Goal: Task Accomplishment & Management: Manage account settings

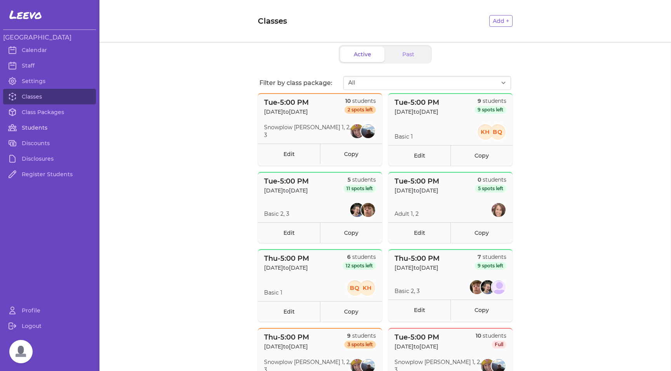
click at [31, 126] on link "Students" at bounding box center [49, 128] width 93 height 16
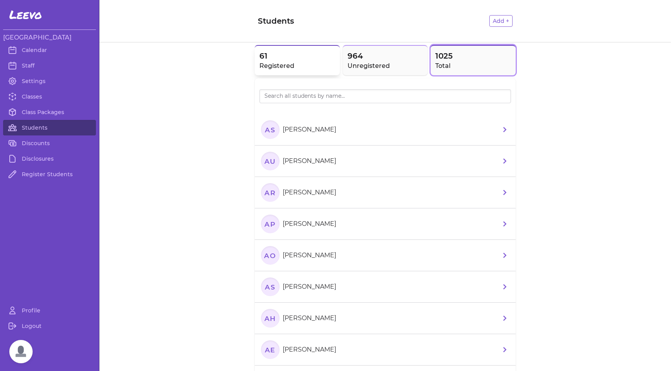
drag, startPoint x: 284, startPoint y: 58, endPoint x: 283, endPoint y: 66, distance: 9.0
click at [283, 59] on span "61" at bounding box center [298, 56] width 76 height 11
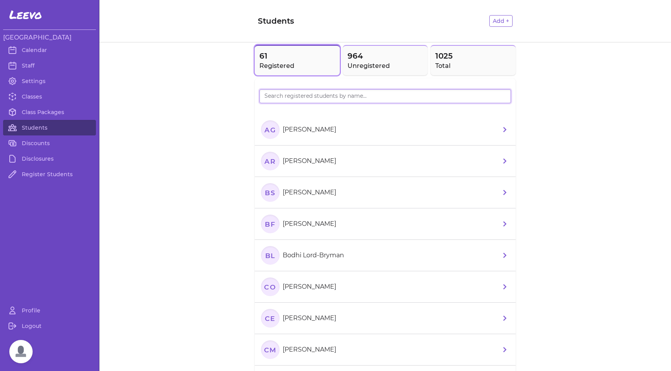
click at [286, 97] on input "search" at bounding box center [386, 96] width 252 height 14
type input "[PERSON_NAME]"
drag, startPoint x: 268, startPoint y: 110, endPoint x: 269, endPoint y: 131, distance: 21.4
click at [269, 131] on text "LH" at bounding box center [270, 130] width 10 height 8
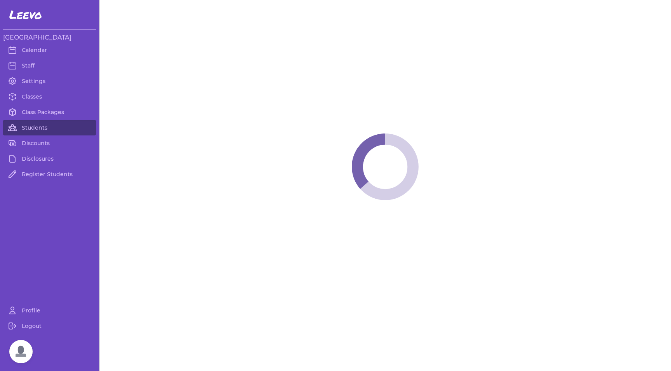
select select "MT"
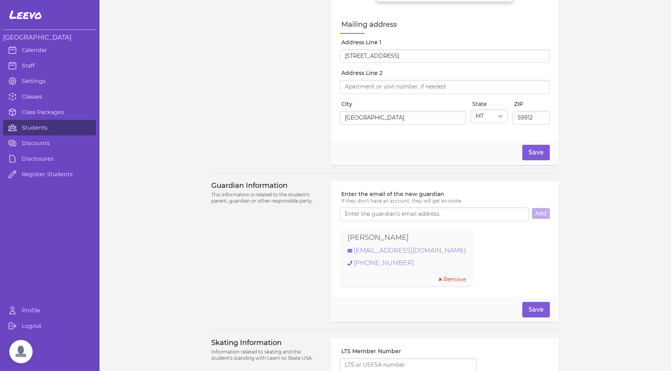
select select "1"
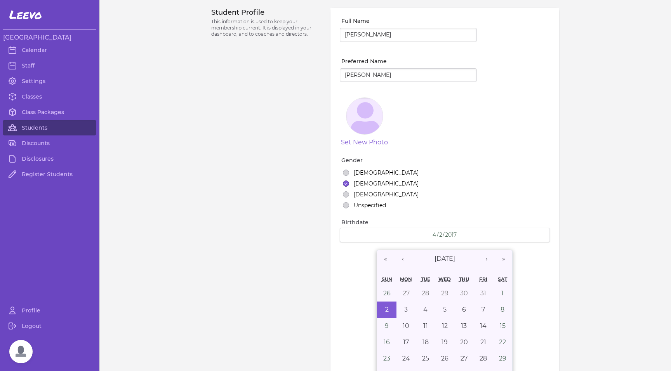
type input "[PERSON_NAME]"
click at [221, 228] on div "Student Profile This information is used to keep your membership current. It is…" at bounding box center [266, 277] width 110 height 539
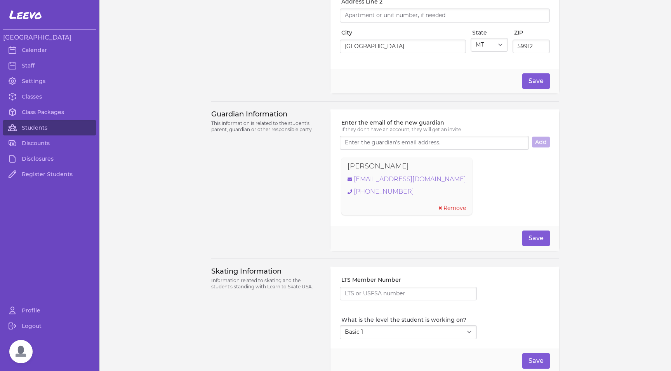
scroll to position [491, 0]
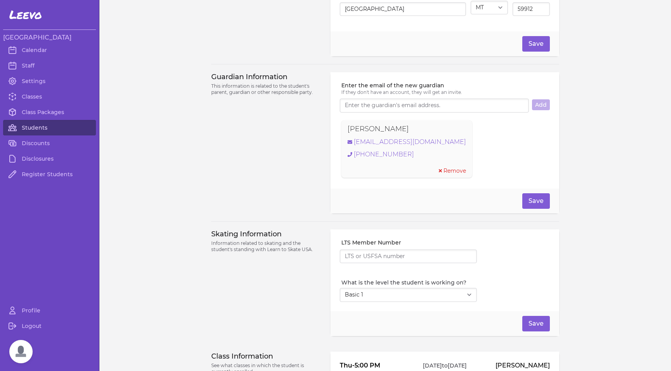
click at [30, 127] on link "Students" at bounding box center [49, 128] width 93 height 16
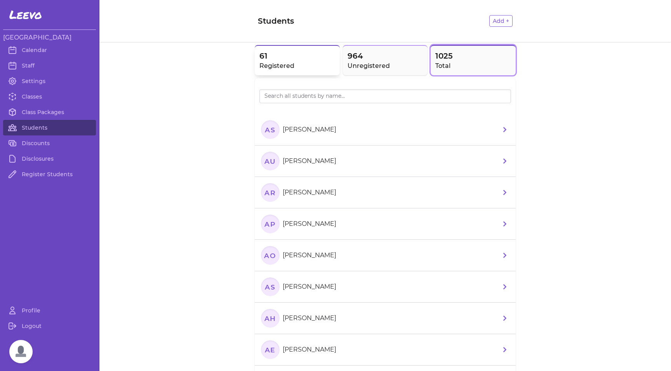
click at [283, 63] on h2 "Registered" at bounding box center [298, 65] width 76 height 9
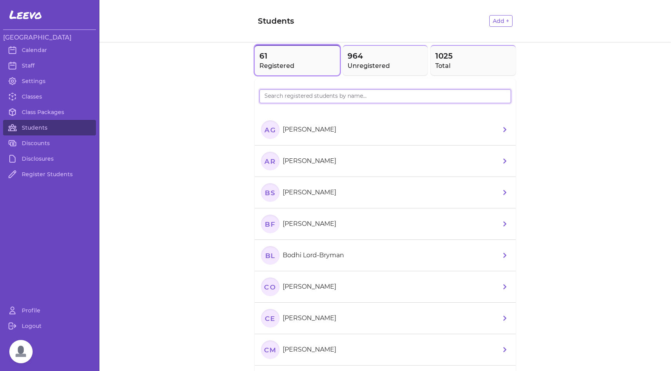
click at [283, 99] on input "search" at bounding box center [386, 96] width 252 height 14
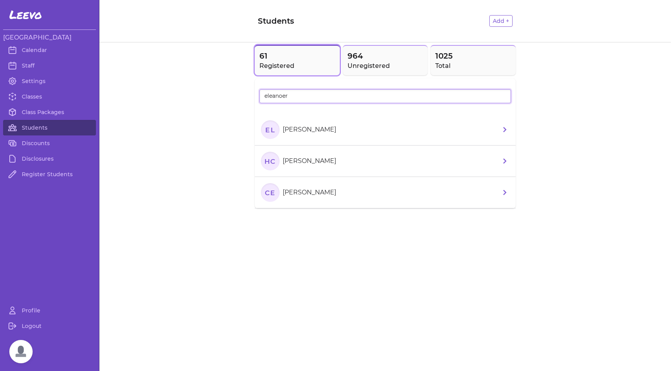
type input "[PERSON_NAME]"
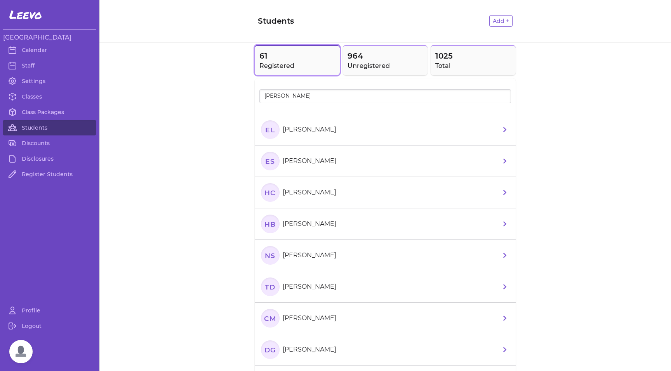
drag, startPoint x: 260, startPoint y: 112, endPoint x: 270, endPoint y: 134, distance: 24.9
click at [270, 134] on text "EL" at bounding box center [270, 130] width 10 height 8
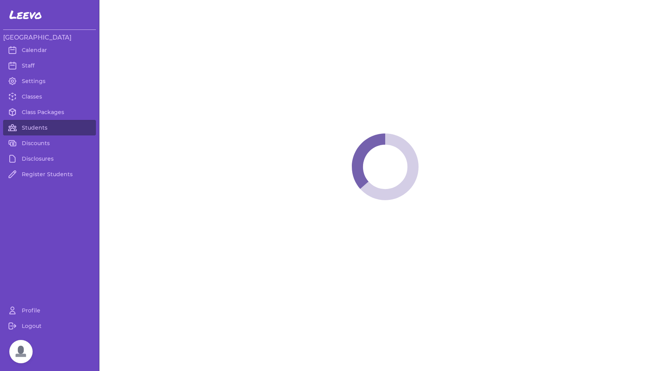
select select "MT"
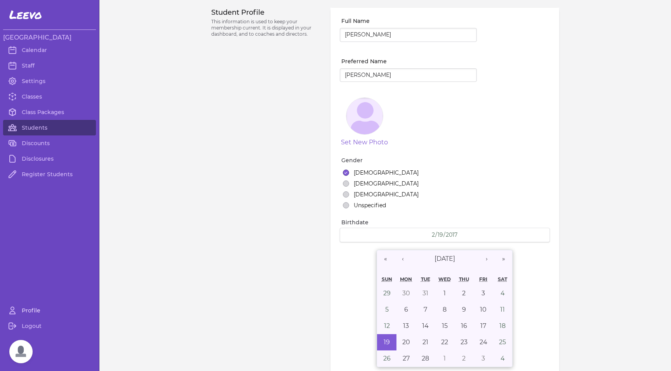
select select "1"
